Goal: Transaction & Acquisition: Book appointment/travel/reservation

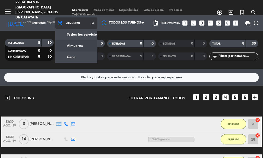
click at [81, 56] on div "menu Restaurante [GEOGRAPHIC_DATA][PERSON_NAME] - Patios de Cafayate martes 19.…" at bounding box center [131, 34] width 263 height 69
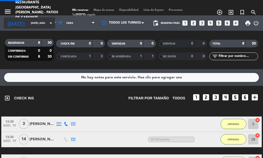
click at [37, 21] on input "[DATE] ago." at bounding box center [45, 23] width 34 height 8
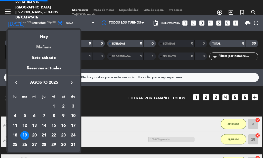
click at [45, 44] on div "Mañana" at bounding box center [44, 45] width 72 height 11
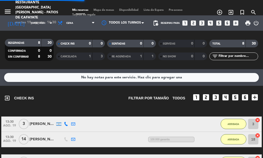
type input "mié. 20 ago."
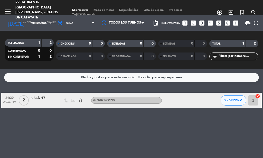
click at [194, 24] on icon "looks_two" at bounding box center [193, 23] width 7 height 7
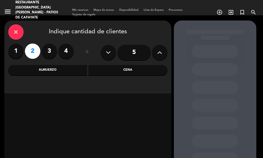
drag, startPoint x: 98, startPoint y: 71, endPoint x: 92, endPoint y: 59, distance: 13.8
click at [98, 71] on div "Cena" at bounding box center [127, 70] width 79 height 10
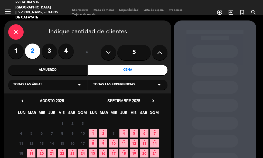
click at [41, 152] on icon "•" at bounding box center [42, 151] width 2 height 8
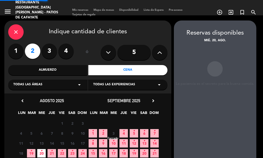
scroll to position [21, 0]
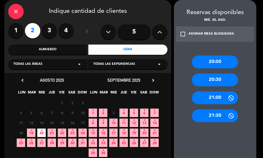
click at [216, 117] on div "21:30" at bounding box center [215, 116] width 46 height 13
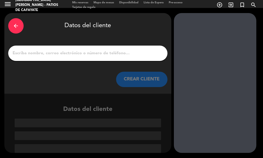
scroll to position [7, 0]
paste input "[PERSON_NAME]"
type input "[PERSON_NAME]"
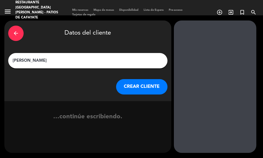
scroll to position [0, 0]
click at [134, 84] on button "CREAR CLIENTE" at bounding box center [141, 86] width 51 height 15
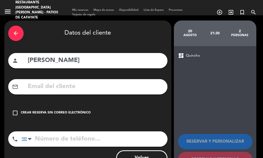
drag, startPoint x: 22, startPoint y: 110, endPoint x: 46, endPoint y: 105, distance: 25.0
click at [21, 110] on div "check_box_outline_blank Crear reserva sin correo electrónico" at bounding box center [87, 113] width 159 height 15
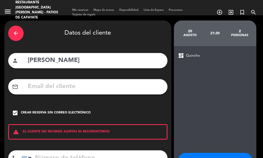
scroll to position [40, 0]
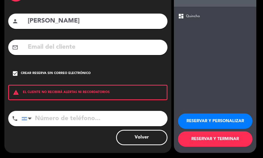
click at [237, 140] on button "RESERVAR Y TERMINAR" at bounding box center [215, 139] width 74 height 15
